Goal: Task Accomplishment & Management: Manage account settings

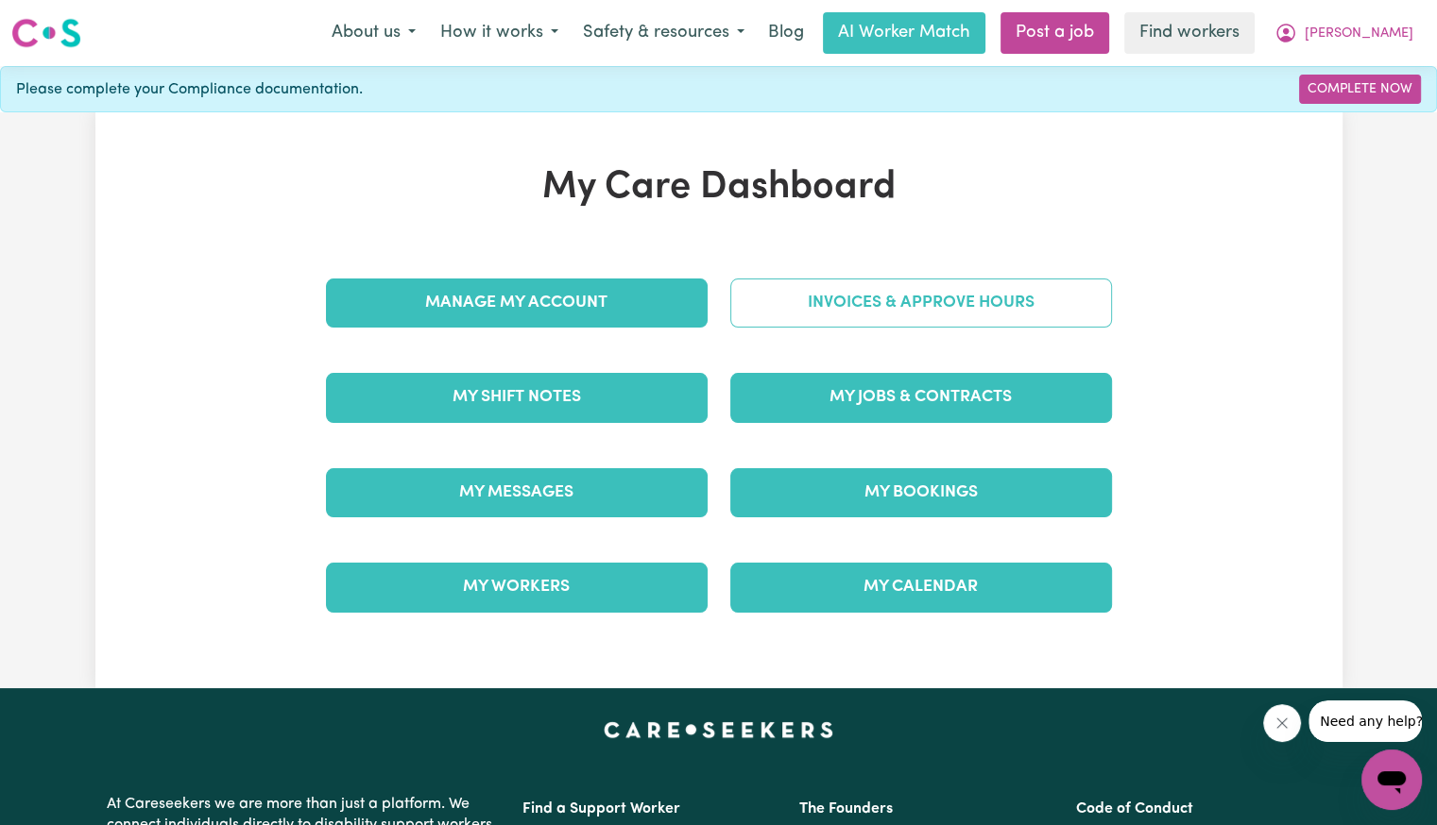
click at [838, 292] on link "Invoices & Approve Hours" at bounding box center [921, 303] width 382 height 49
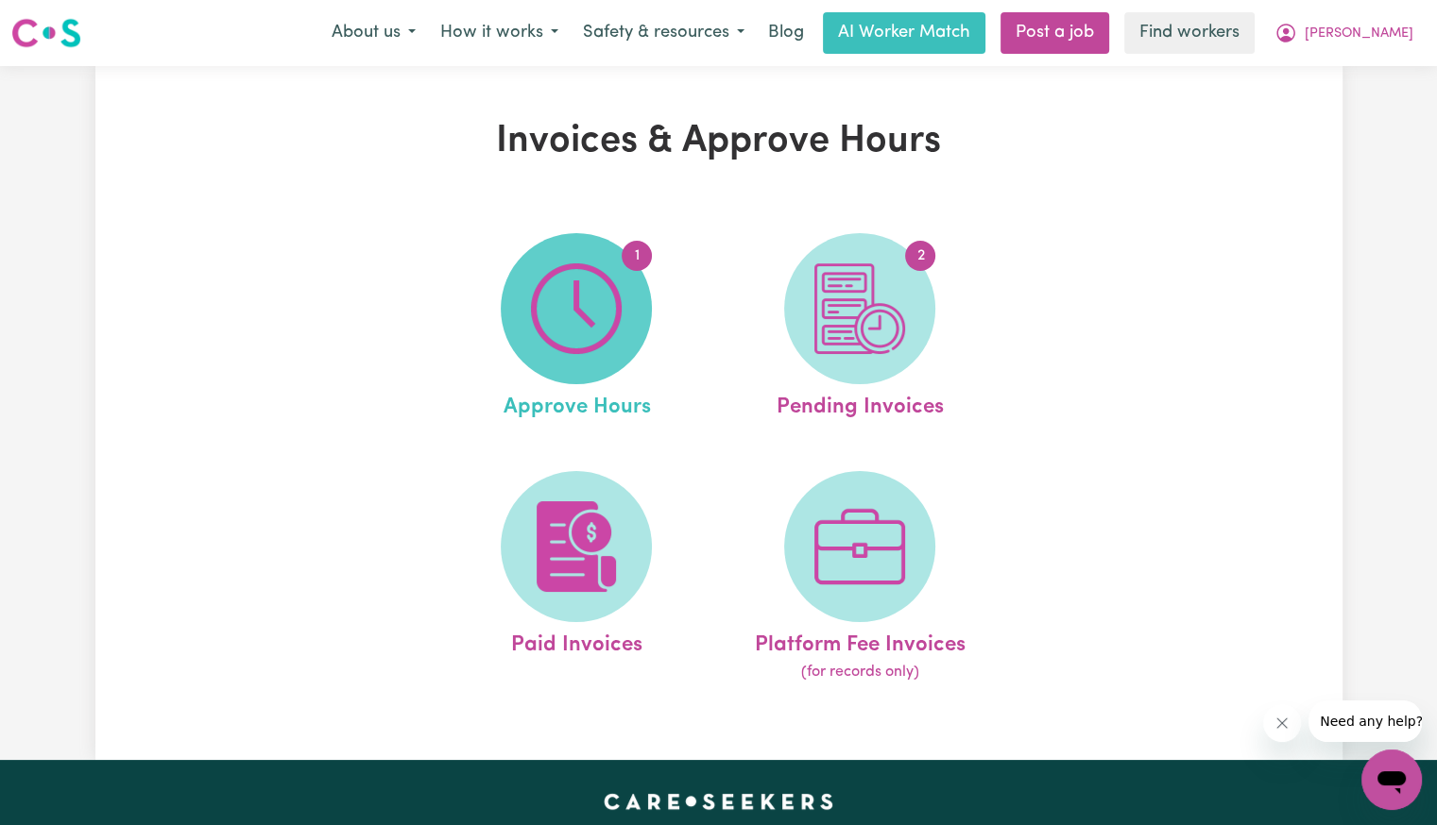
click at [615, 311] on img at bounding box center [576, 309] width 91 height 91
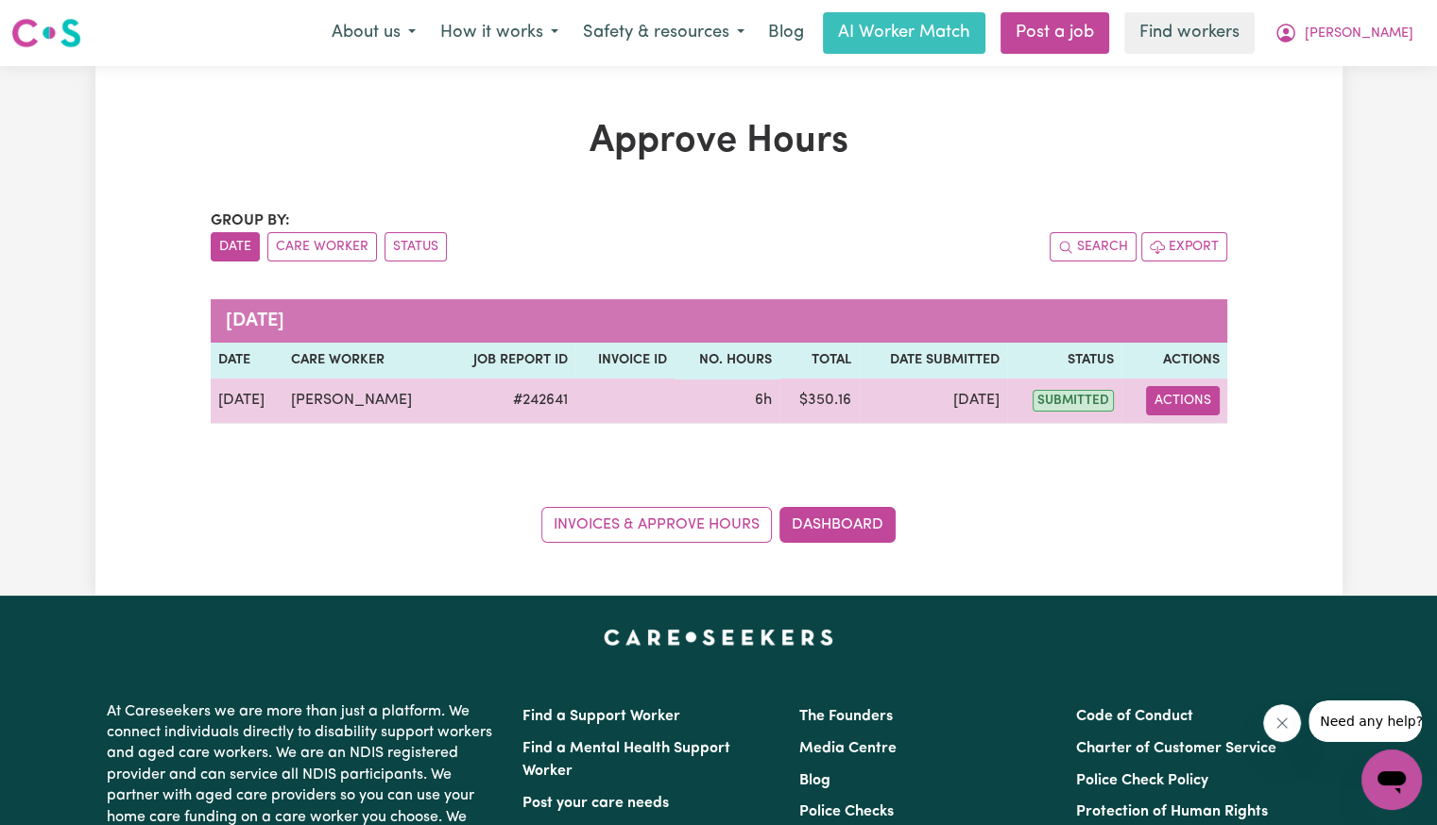
click at [1172, 403] on button "Actions" at bounding box center [1183, 400] width 74 height 29
click at [1179, 440] on link "View Job Report" at bounding box center [1224, 444] width 162 height 38
select select "pm"
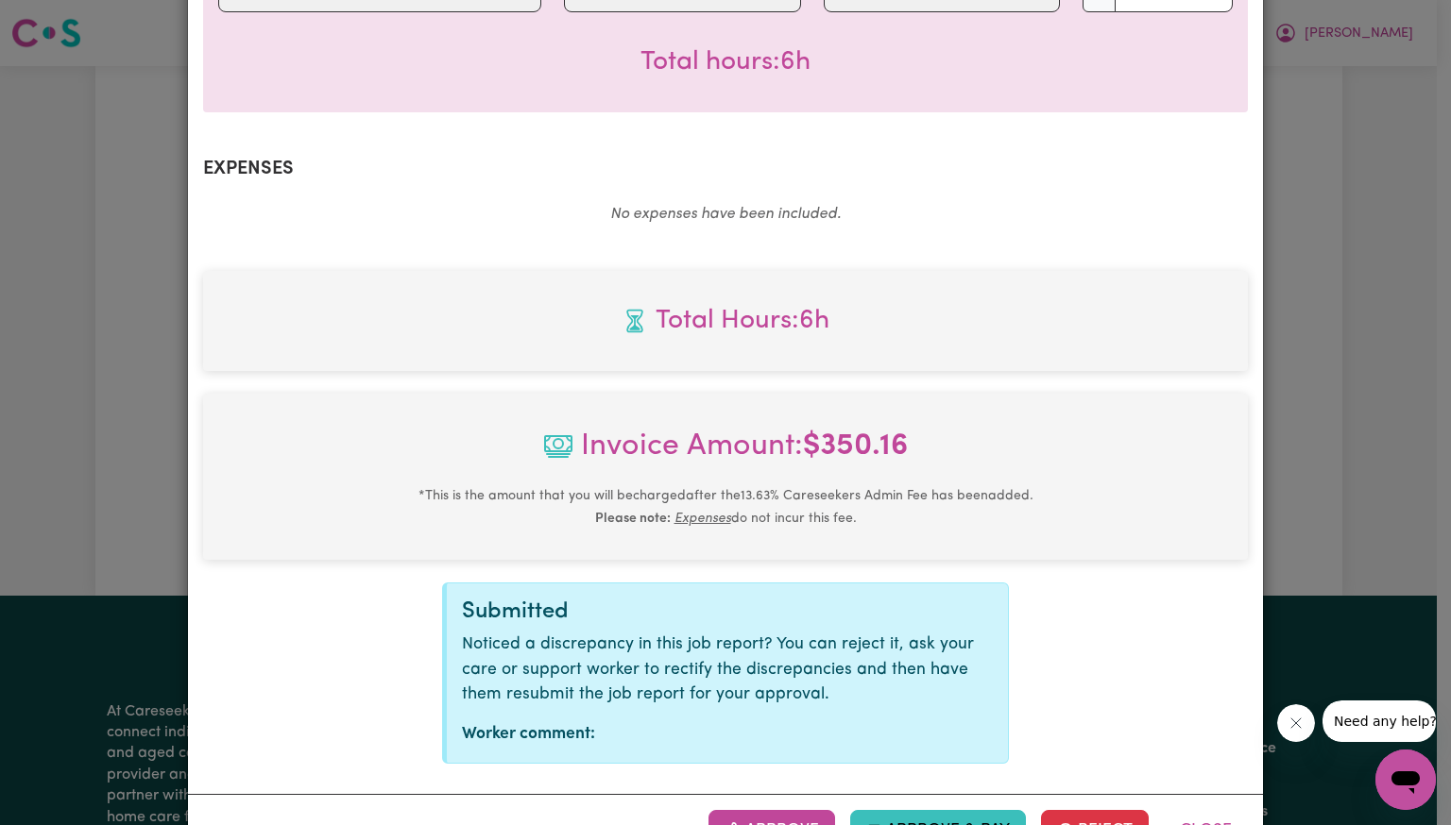
scroll to position [655, 0]
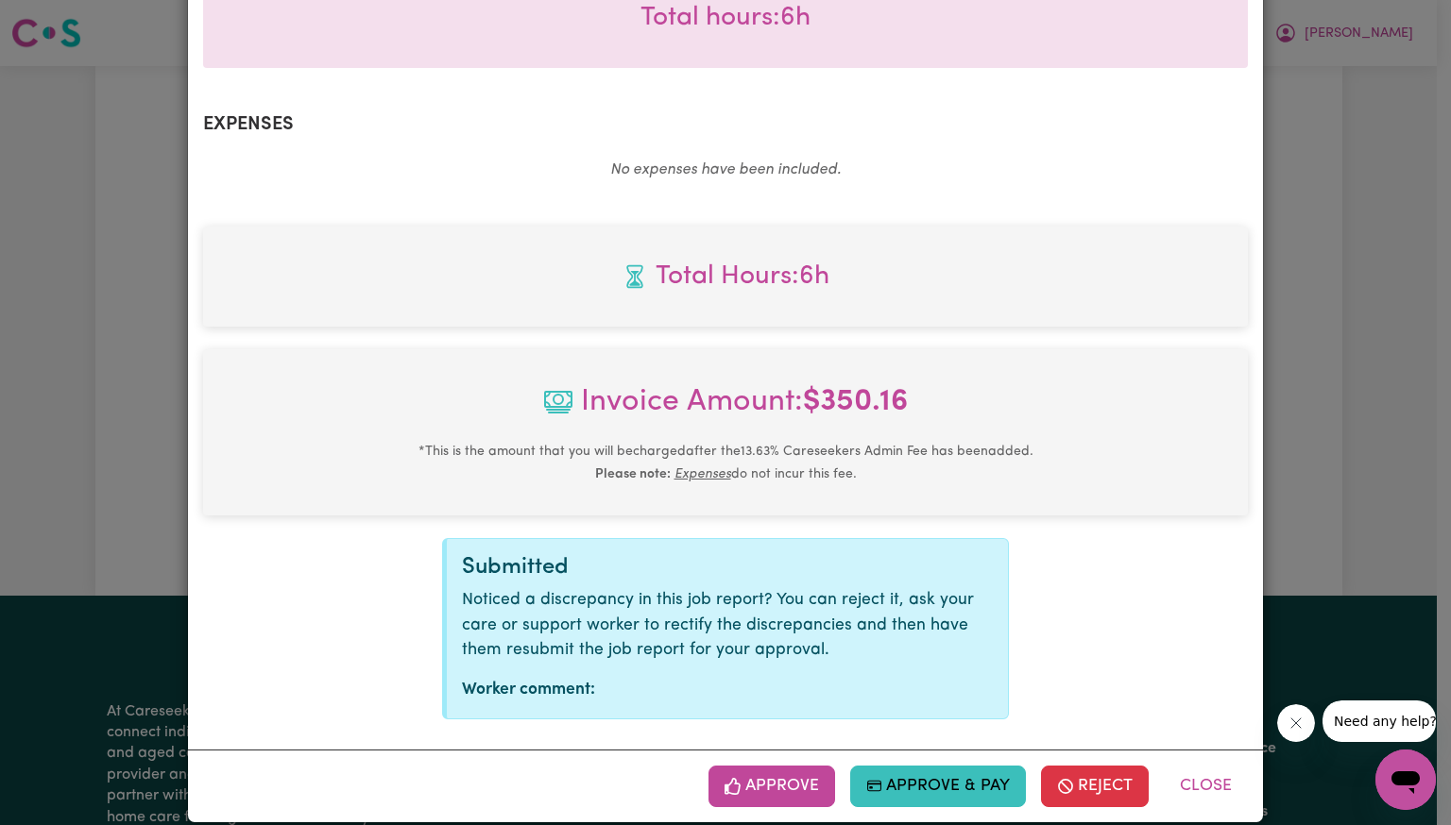
click at [740, 766] on button "Approve" at bounding box center [771, 787] width 127 height 42
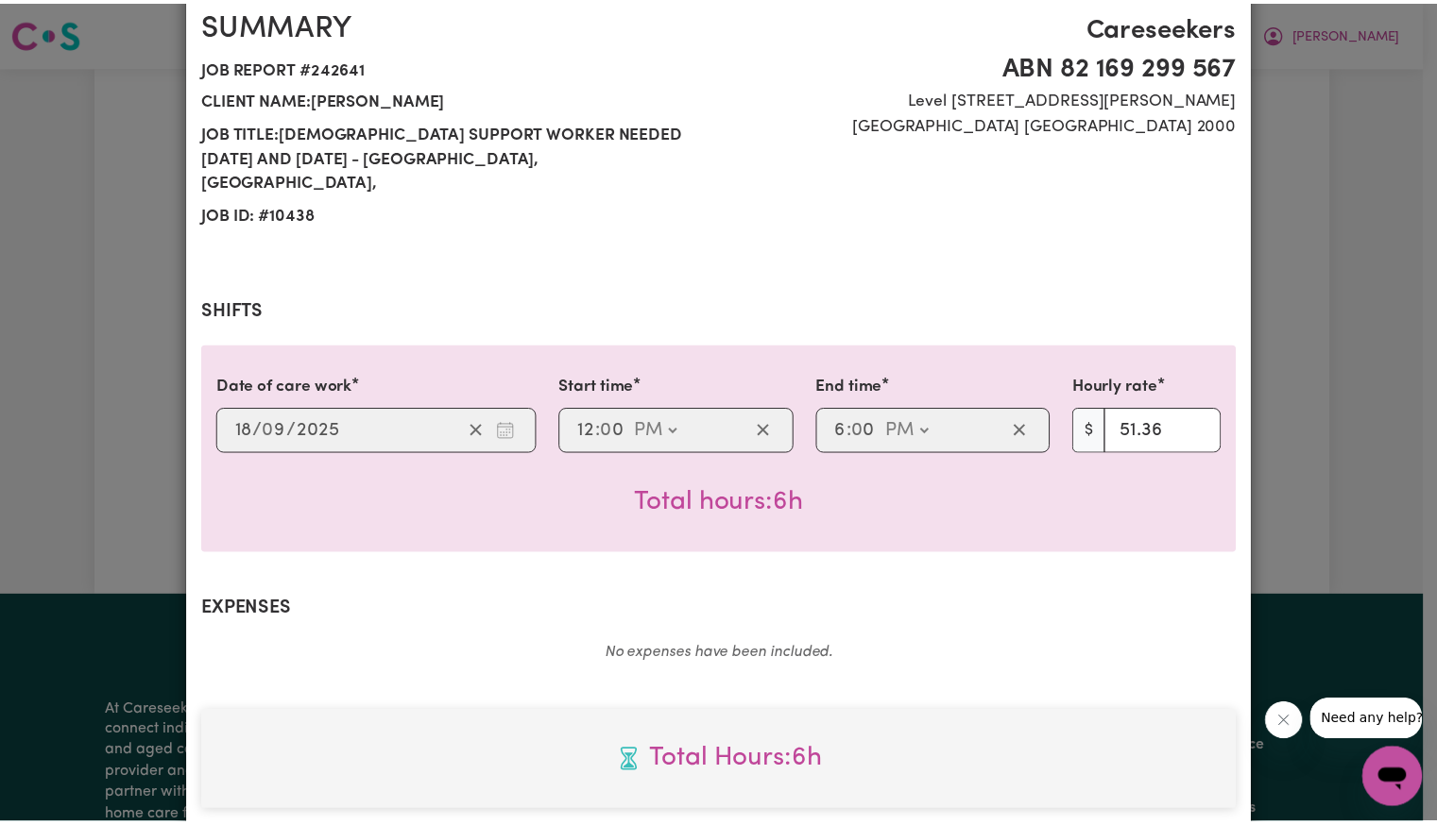
scroll to position [0, 0]
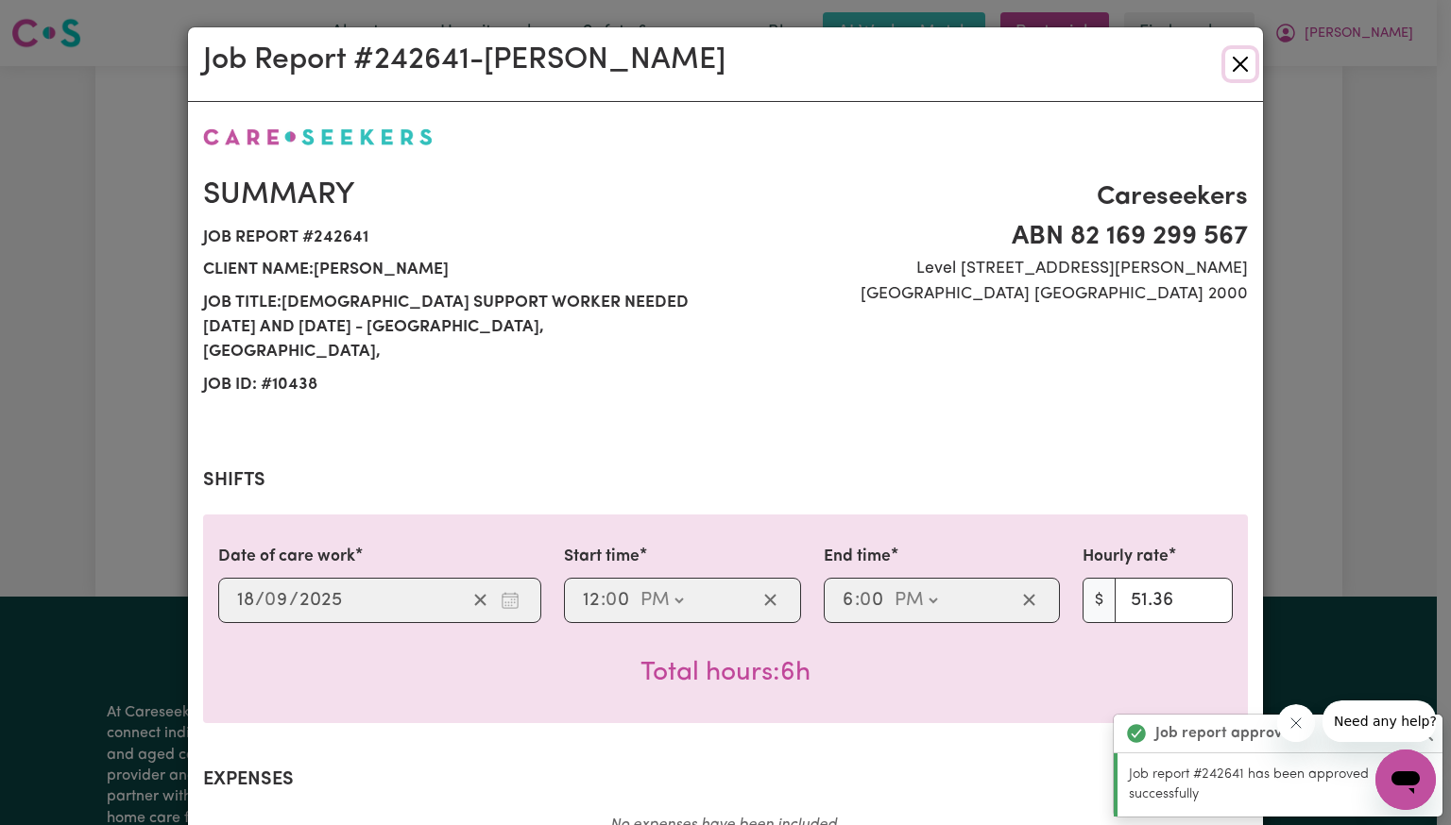
click at [1240, 69] on button "Close" at bounding box center [1240, 64] width 30 height 30
